Goal: Book appointment/travel/reservation

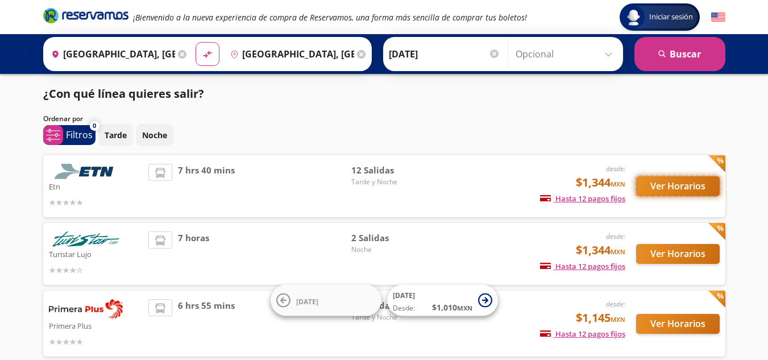
click at [683, 186] on button "Ver Horarios" at bounding box center [678, 186] width 84 height 20
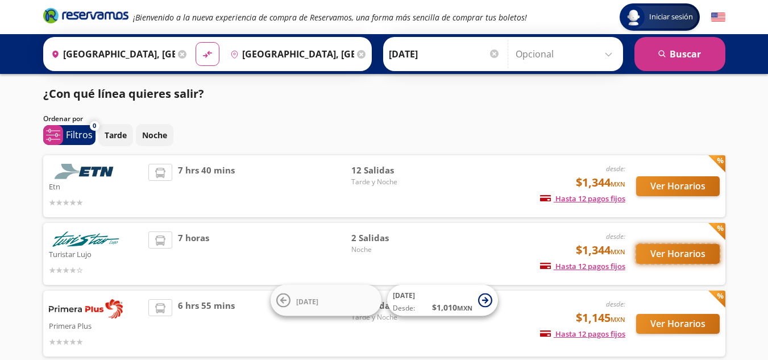
click at [680, 252] on button "Ver Horarios" at bounding box center [678, 254] width 84 height 20
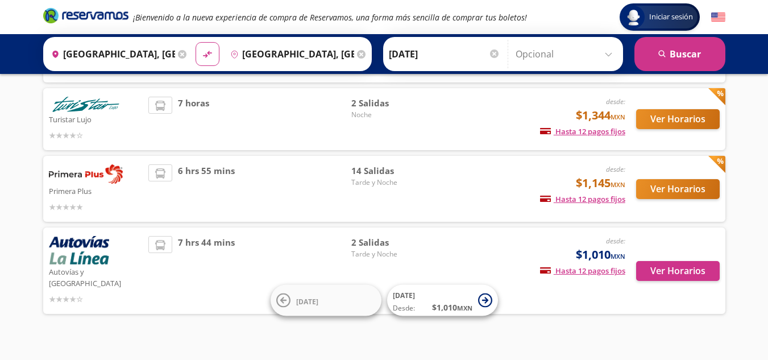
scroll to position [140, 0]
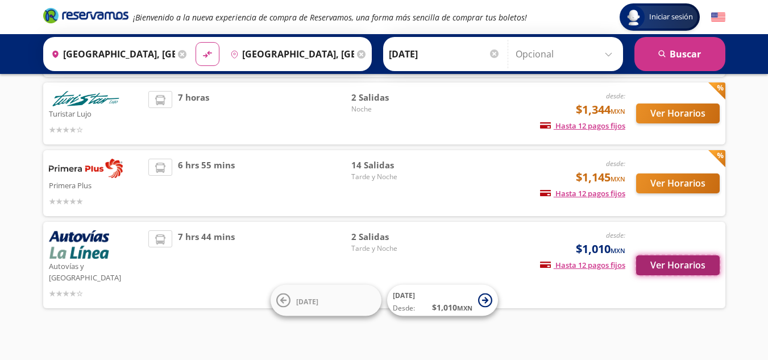
click at [672, 259] on button "Ver Horarios" at bounding box center [678, 265] width 84 height 20
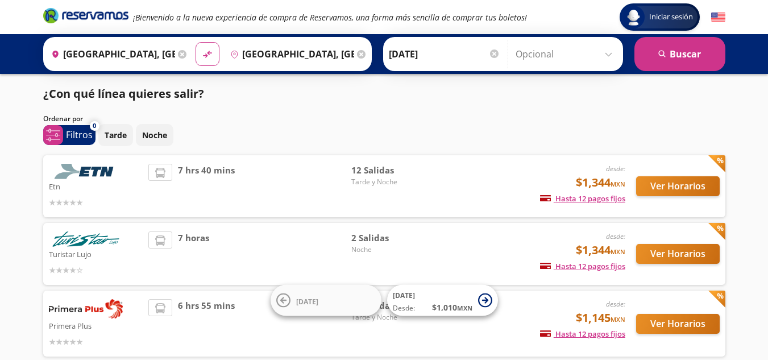
scroll to position [140, 0]
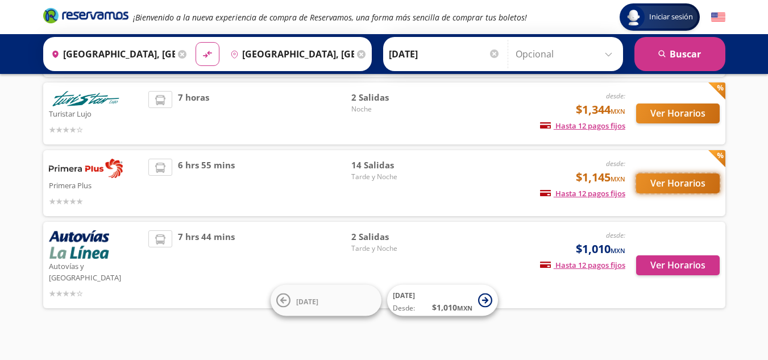
click at [689, 193] on button "Ver Horarios" at bounding box center [678, 183] width 84 height 20
